Goal: Task Accomplishment & Management: Complete application form

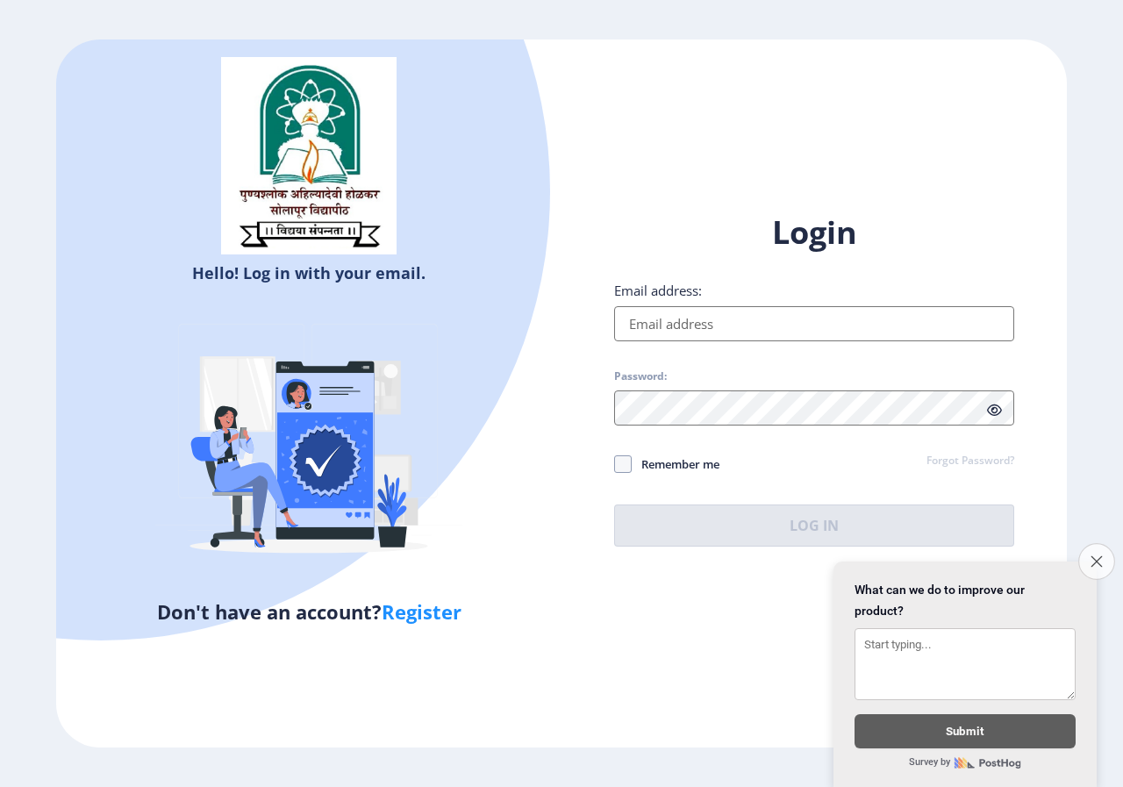
click at [1087, 555] on button "Close survey" at bounding box center [1096, 561] width 37 height 37
click at [1087, 555] on html "Hello! Log in with your email. Don't have an account? Register Login Email addr…" at bounding box center [561, 393] width 1123 height 787
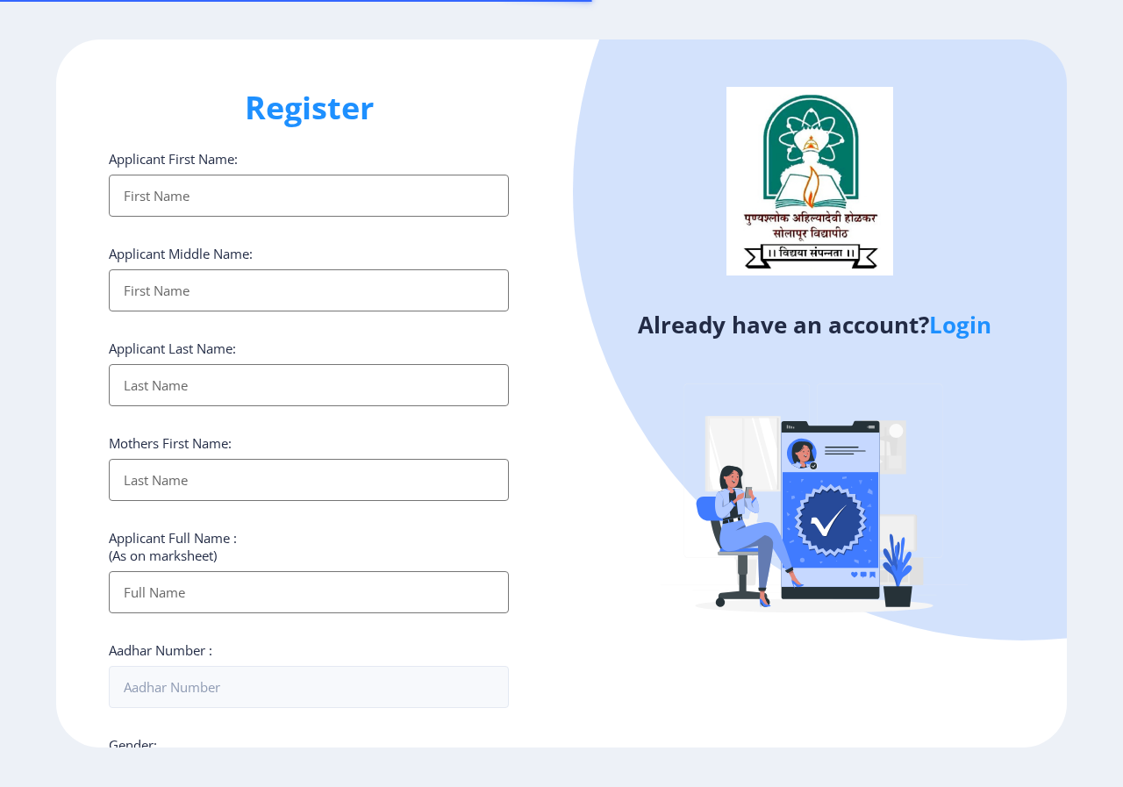
select select
click at [946, 337] on link "Login" at bounding box center [960, 325] width 62 height 32
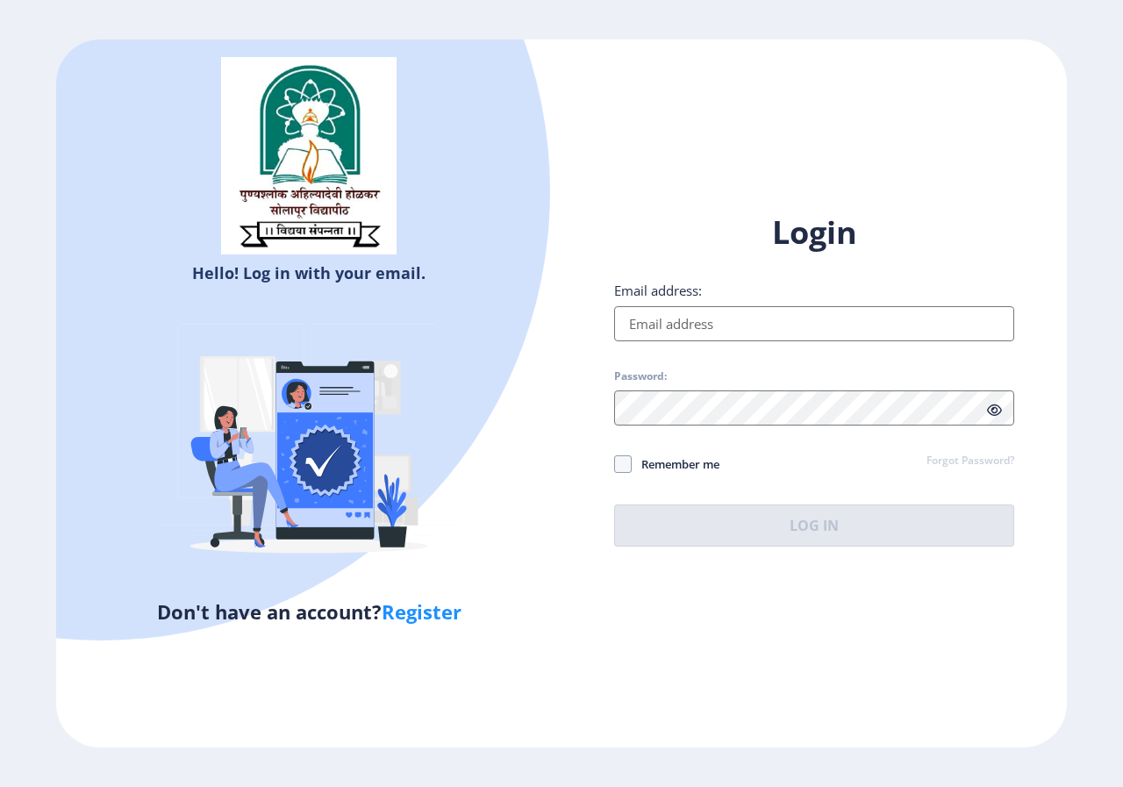
select select
